Goal: Task Accomplishment & Management: Use online tool/utility

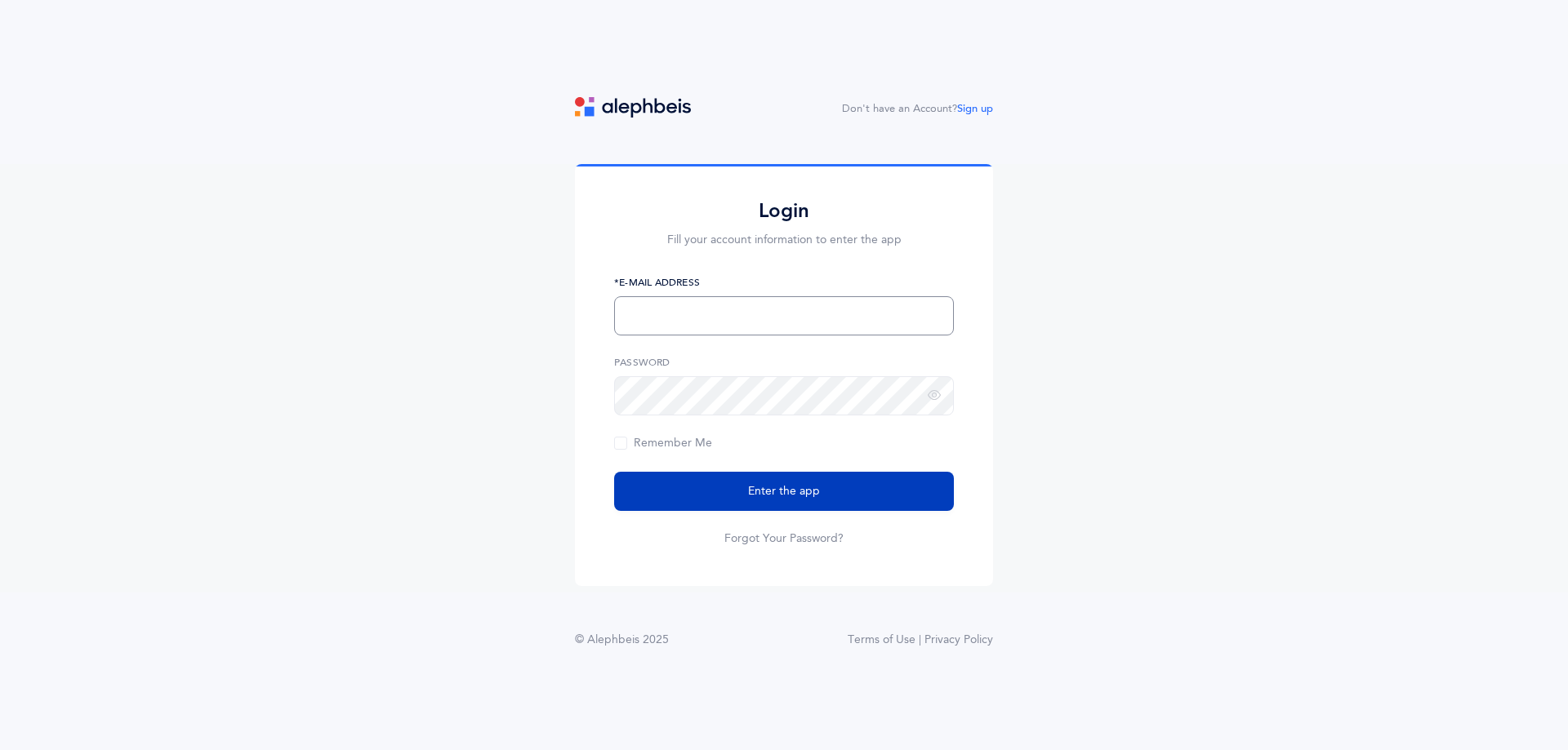
type input "[EMAIL_ADDRESS][DOMAIN_NAME]"
click at [783, 486] on span "Enter the app" at bounding box center [784, 491] width 72 height 17
type input "[EMAIL_ADDRESS][DOMAIN_NAME]"
click at [781, 493] on span "Enter the app" at bounding box center [784, 491] width 72 height 17
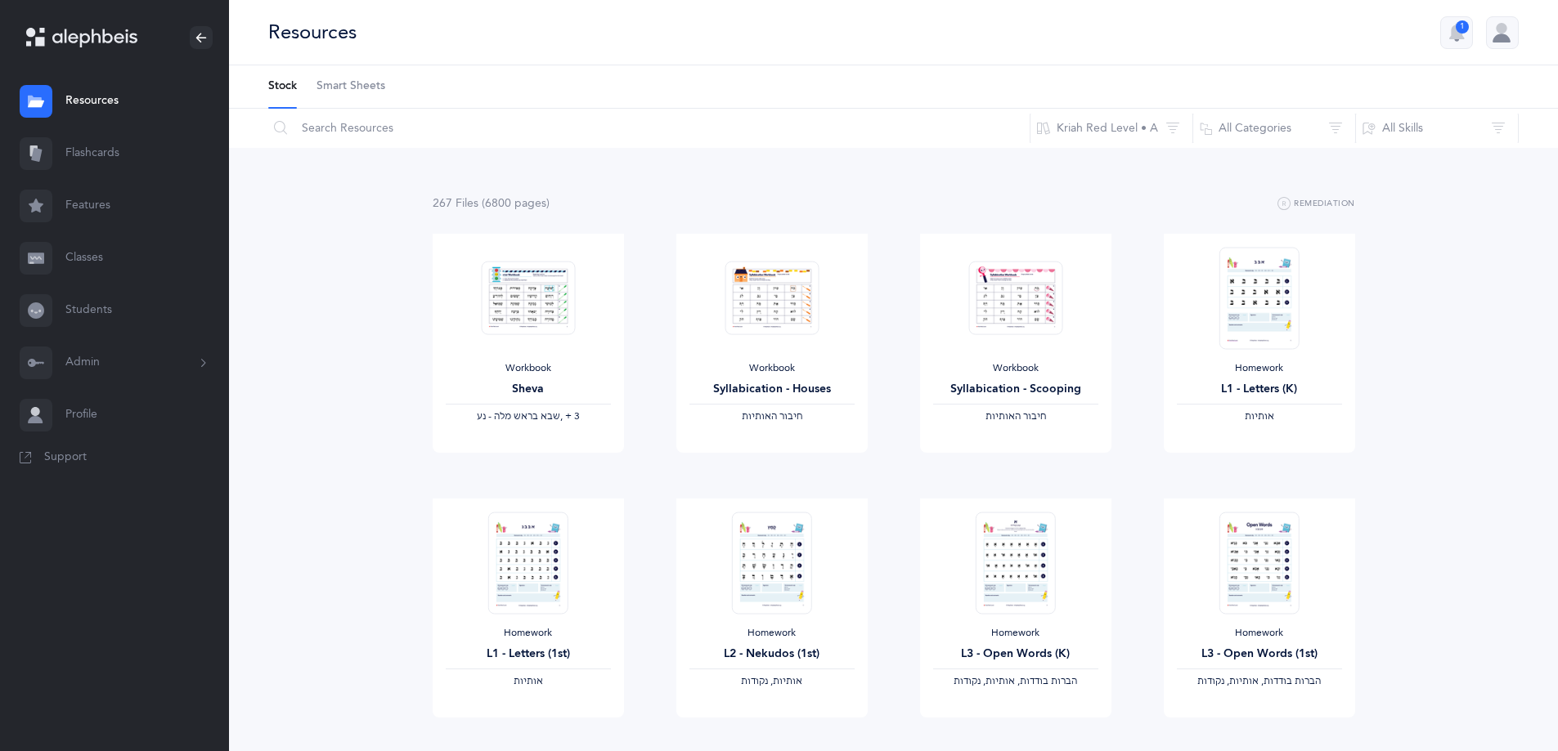
click at [95, 359] on button "Admin" at bounding box center [114, 363] width 229 height 52
click at [114, 485] on link "Classrooms" at bounding box center [147, 479] width 164 height 36
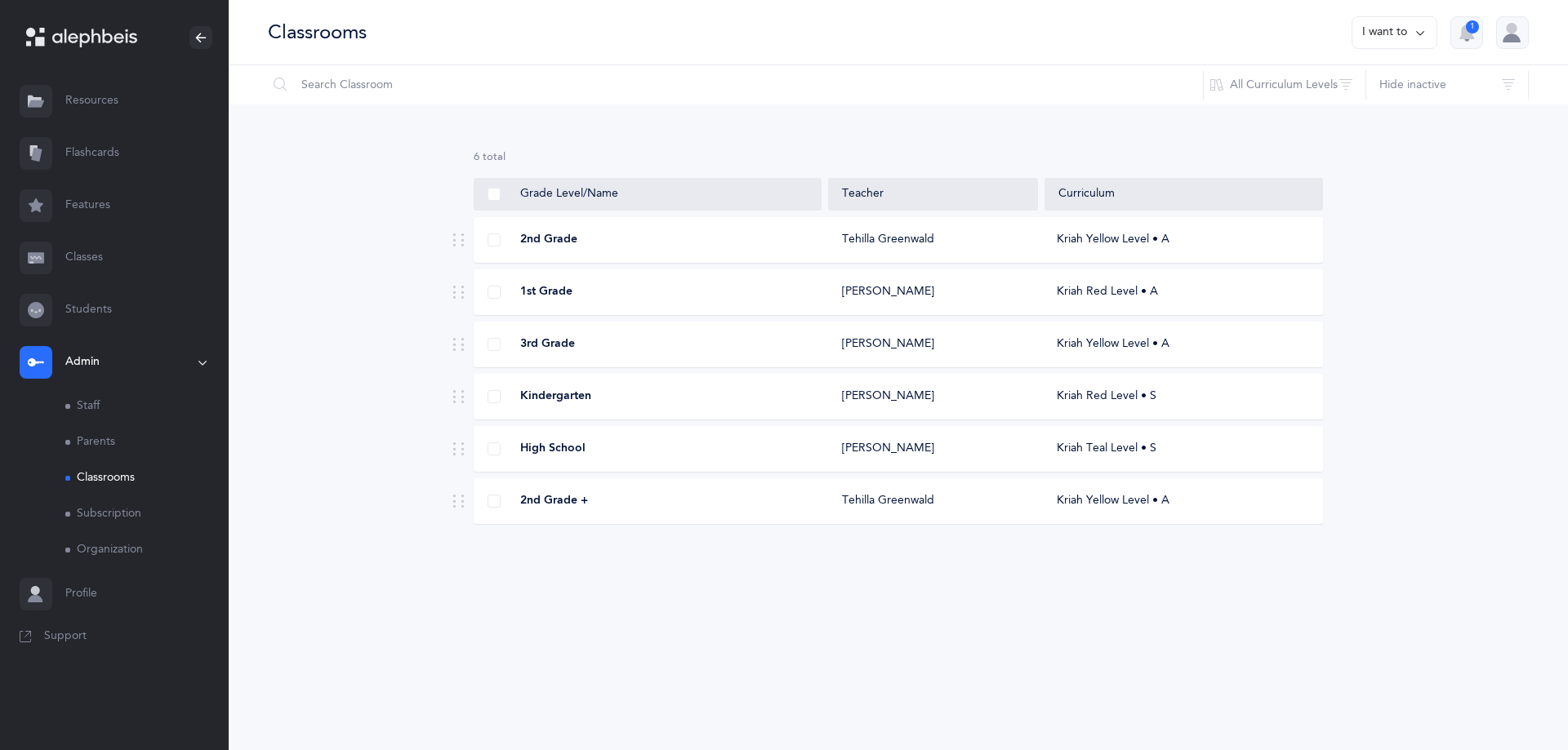
click at [1392, 36] on button "I want to" at bounding box center [1394, 32] width 86 height 33
click at [1356, 86] on button "Add new classroom" at bounding box center [1360, 83] width 128 height 29
